Goal: Information Seeking & Learning: Learn about a topic

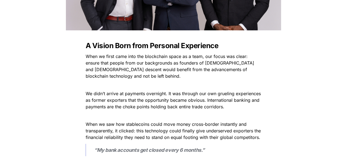
scroll to position [214, 0]
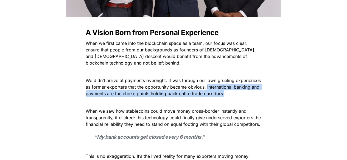
drag, startPoint x: 207, startPoint y: 86, endPoint x: 223, endPoint y: 92, distance: 16.7
click at [223, 92] on span "We didn’t arrive at payments overnight. It was through our own grueling experie…" at bounding box center [174, 87] width 176 height 19
copy span "International banking and payments are the choke points holding back entire tra…"
click at [229, 90] on p "We didn’t arrive at payments overnight. It was through our own grueling experie…" at bounding box center [173, 87] width 192 height 22
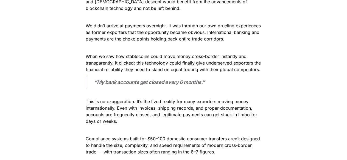
scroll to position [269, 0]
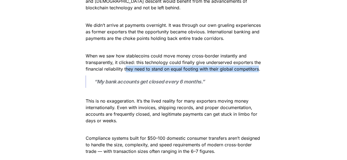
drag, startPoint x: 258, startPoint y: 70, endPoint x: 125, endPoint y: 66, distance: 133.6
click at [125, 66] on span "When we saw how stablecoins could move money cross-border instantly and transpa…" at bounding box center [174, 62] width 176 height 19
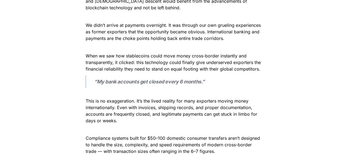
click at [119, 68] on span "When we saw how stablecoins could move money cross-border instantly and transpa…" at bounding box center [174, 62] width 176 height 19
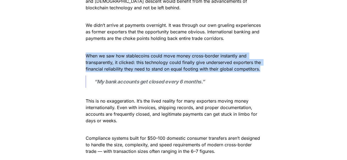
drag, startPoint x: 261, startPoint y: 68, endPoint x: 86, endPoint y: 55, distance: 175.5
click at [86, 55] on p "When we saw how stablecoins could move money cross-border instantly and transpa…" at bounding box center [173, 63] width 192 height 22
copy span "When we saw how stablecoins could move money cross-border instantly and transpa…"
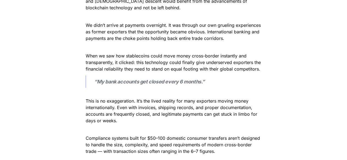
click at [222, 77] on blockquote "“My bank accounts get closed every 6 months.”" at bounding box center [174, 82] width 176 height 12
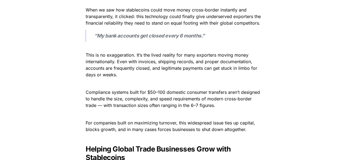
scroll to position [317, 0]
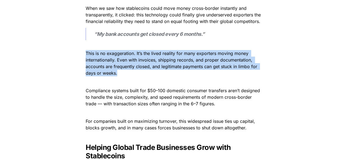
drag, startPoint x: 121, startPoint y: 71, endPoint x: 86, endPoint y: 52, distance: 40.5
click at [86, 52] on p "This is no exaggeration. It’s the lived reality for many exporters moving money…" at bounding box center [173, 60] width 192 height 35
copy span "This is no exaggeration. It’s the lived reality for many exporters moving money…"
click at [161, 66] on span "This is no exaggeration. It’s the lived reality for many exporters moving money…" at bounding box center [172, 63] width 173 height 25
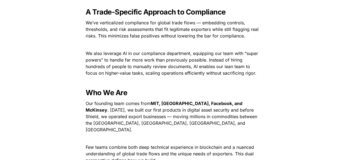
scroll to position [636, 0]
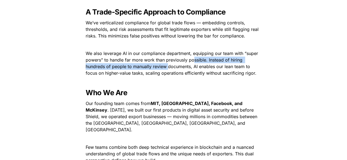
drag, startPoint x: 192, startPoint y: 61, endPoint x: 168, endPoint y: 65, distance: 24.2
click at [168, 65] on span "We also leverage AI in our compliance department, equipping our team with “supe…" at bounding box center [173, 63] width 174 height 25
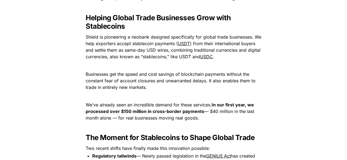
scroll to position [445, 0]
